Goal: Task Accomplishment & Management: Manage account settings

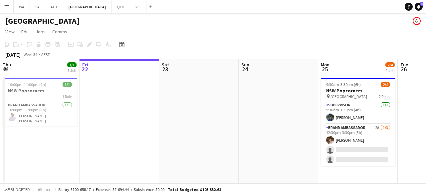
scroll to position [0, 165]
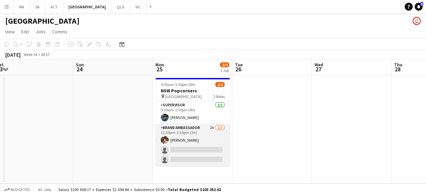
click at [184, 144] on app-card-role "Brand Ambassador 2A [DATE] 12:30pm-3:30pm (3h) [PERSON_NAME] single-neutral-act…" at bounding box center [193, 145] width 75 height 42
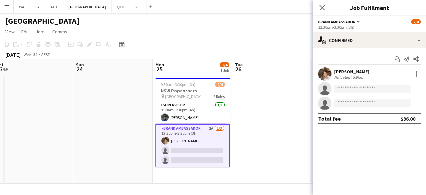
click at [334, 88] on form at bounding box center [376, 89] width 89 height 8
click at [340, 88] on input at bounding box center [372, 89] width 77 height 8
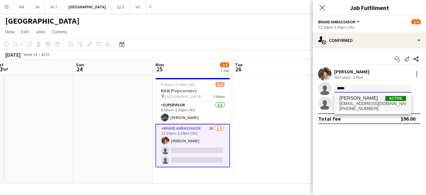
type input "*****"
click at [364, 96] on span "[PERSON_NAME] Active" at bounding box center [373, 98] width 67 height 6
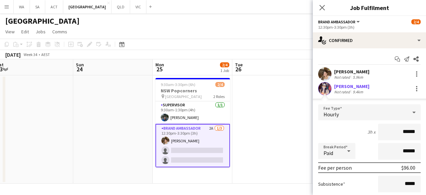
scroll to position [62, 0]
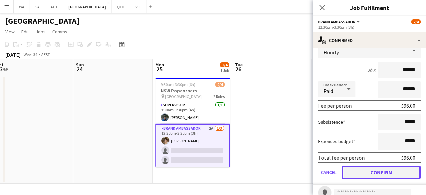
click at [356, 171] on button "Confirm" at bounding box center [381, 171] width 79 height 13
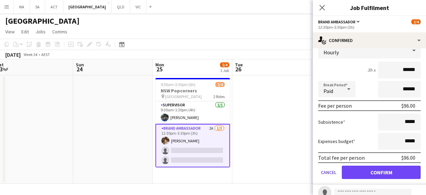
scroll to position [0, 0]
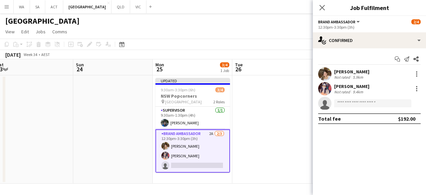
click at [328, 86] on app-user-avatar at bounding box center [324, 88] width 13 height 13
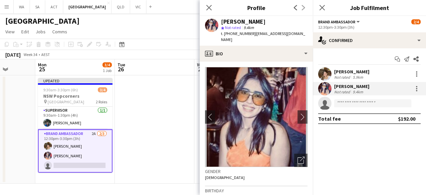
scroll to position [0, 284]
click at [223, 92] on img at bounding box center [256, 117] width 103 height 100
click at [198, 96] on app-date-cell at bounding box center [233, 129] width 80 height 108
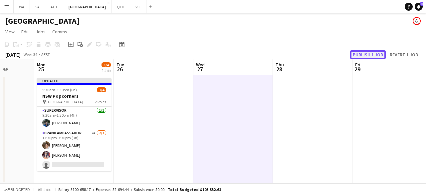
click at [369, 53] on button "Publish 1 job" at bounding box center [368, 54] width 36 height 9
